Goal: Transaction & Acquisition: Purchase product/service

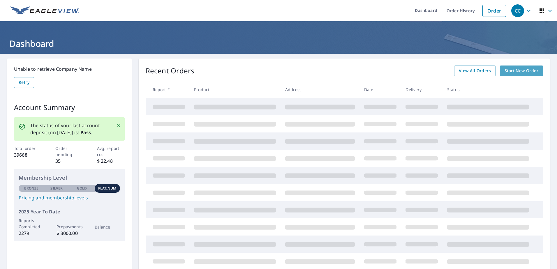
click at [510, 72] on span "Start New Order" at bounding box center [521, 70] width 34 height 7
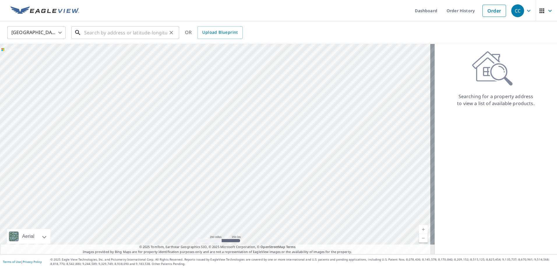
click at [131, 33] on input "text" at bounding box center [125, 32] width 83 height 16
click at [124, 32] on input "text" at bounding box center [125, 32] width 83 height 16
paste input "6671 Wirevine Drive Brooksville, FL 34602"
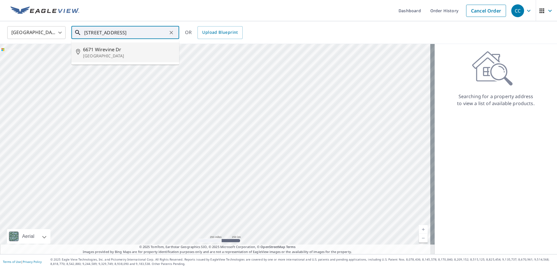
click at [118, 55] on p "[GEOGRAPHIC_DATA]" at bounding box center [128, 56] width 91 height 6
type input "6671 Wirevine Dr Brooksville, FL 34602"
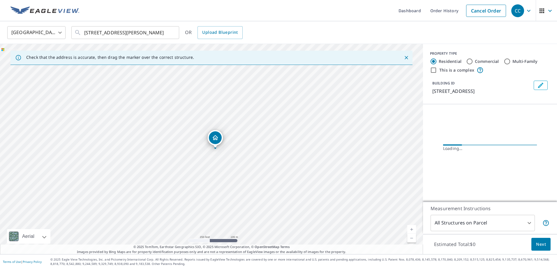
scroll to position [0, 0]
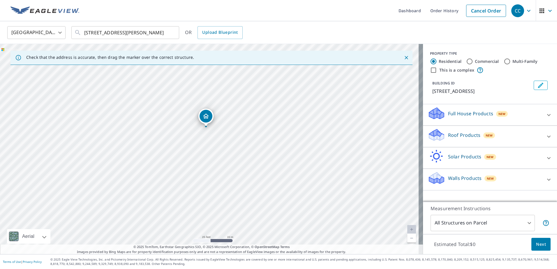
click at [454, 137] on p "Roof Products" at bounding box center [464, 135] width 32 height 7
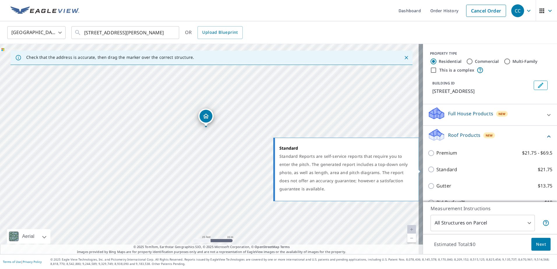
click at [448, 169] on p "Standard" at bounding box center [446, 169] width 21 height 7
click at [436, 169] on input "Standard $21.75" at bounding box center [431, 169] width 9 height 7
checkbox input "true"
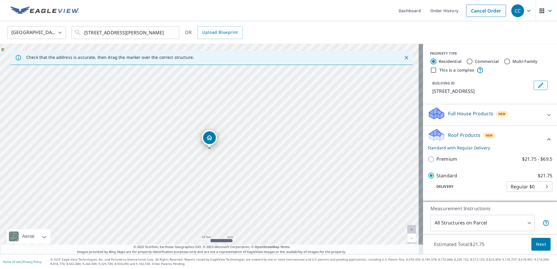
click at [539, 248] on span "Next" at bounding box center [541, 244] width 10 height 7
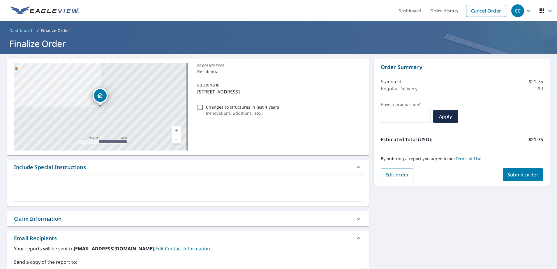
click at [56, 215] on div "Claim Information" at bounding box center [37, 219] width 47 height 8
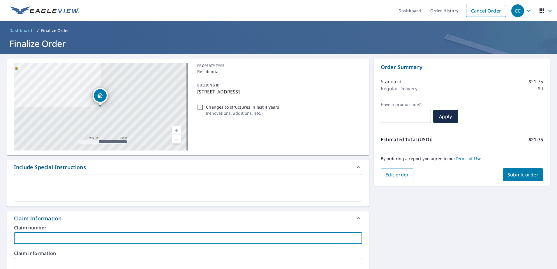
click at [38, 236] on input "text" at bounding box center [188, 238] width 348 height 12
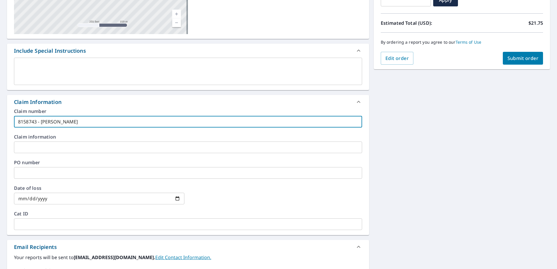
scroll to position [204, 0]
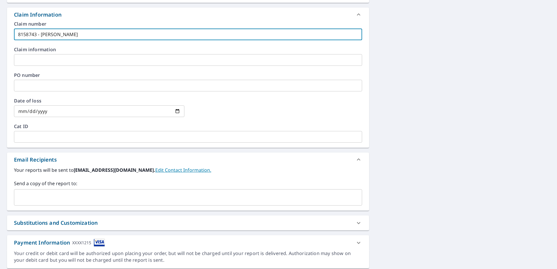
type input "8158743 - Lopez-Vega"
click at [66, 201] on input "text" at bounding box center [184, 197] width 334 height 11
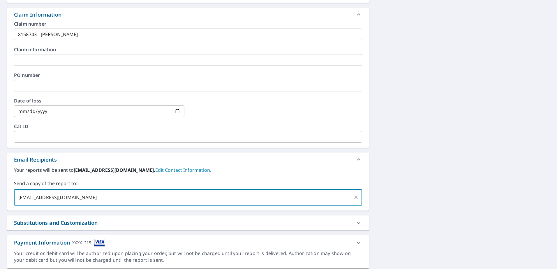
type input "sfernandes@sdii-global.com"
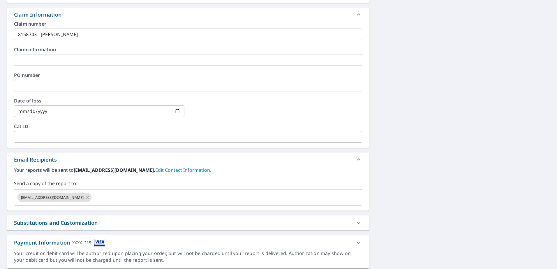
click at [441, 107] on div "6671 Wirevine Dr Brooksville, FL 34602 Aerial Road A standard road map Aerial A…" at bounding box center [278, 61] width 557 height 423
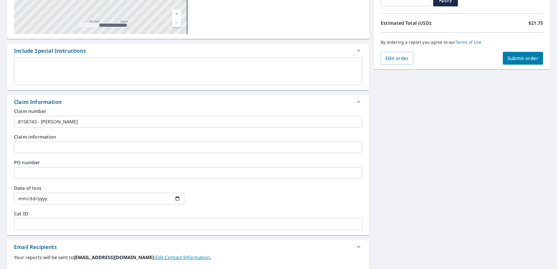
scroll to position [87, 0]
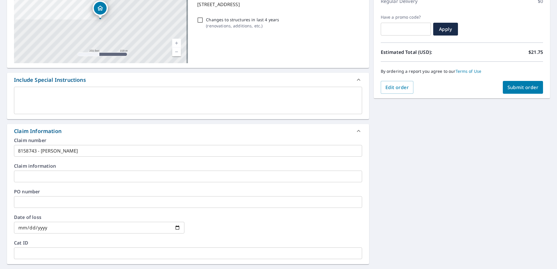
click at [513, 86] on span "Submit order" at bounding box center [522, 87] width 31 height 6
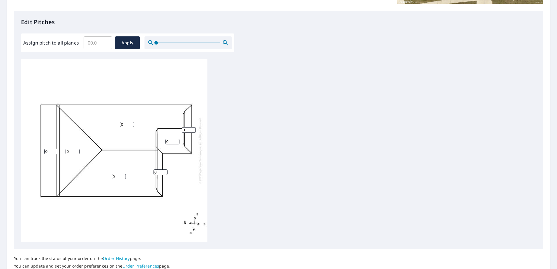
scroll to position [175, 0]
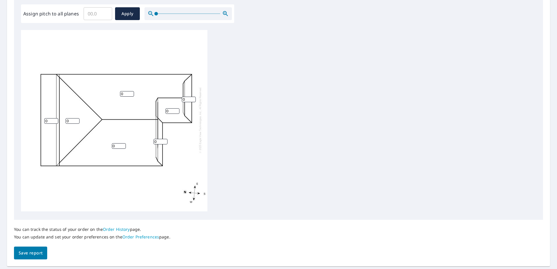
click at [34, 256] on span "Save report" at bounding box center [31, 253] width 24 height 7
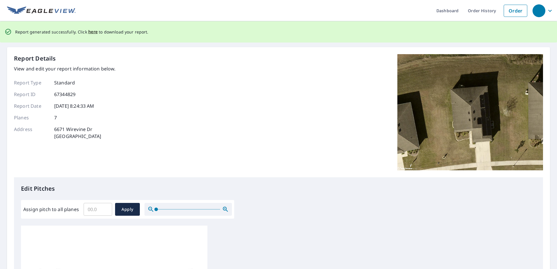
click at [93, 36] on div "Report generated successfully. Click here to download your report." at bounding box center [81, 32] width 133 height 12
click at [93, 34] on span "here" at bounding box center [93, 31] width 10 height 7
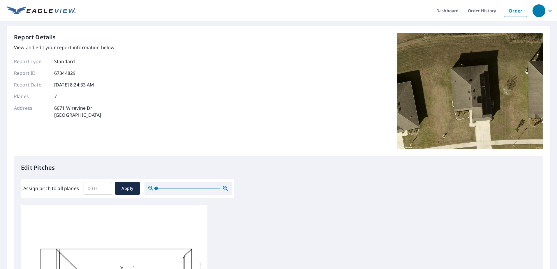
click at [249, 50] on div "Report Details View and edit your report information below. Report Type Standar…" at bounding box center [278, 94] width 529 height 123
